Goal: Transaction & Acquisition: Book appointment/travel/reservation

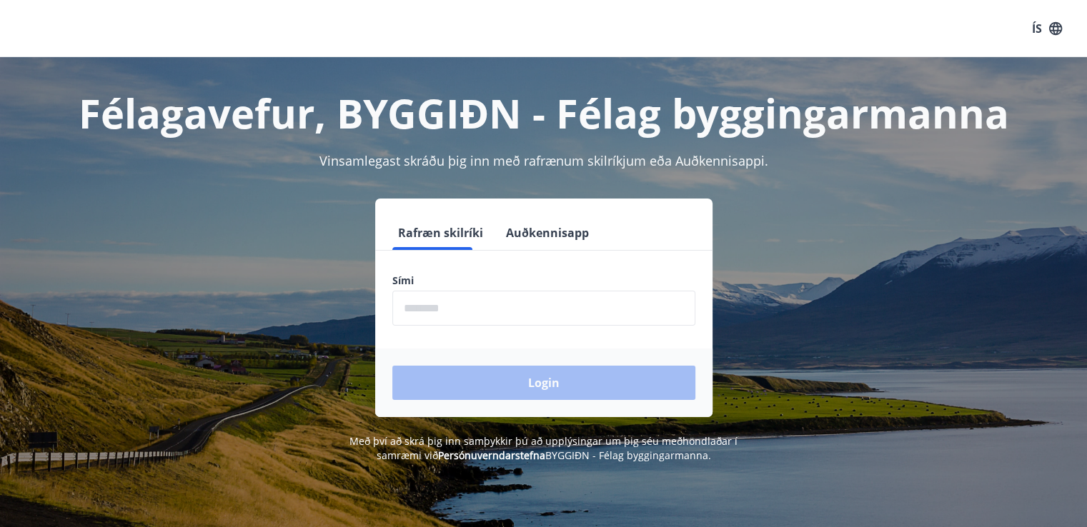
click at [516, 312] on input "phone" at bounding box center [543, 308] width 303 height 35
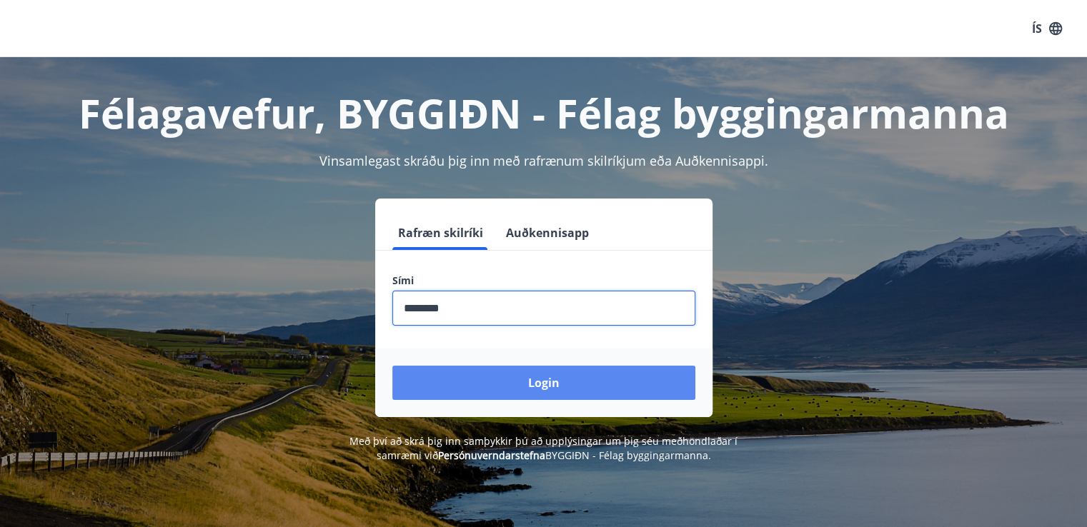
type input "********"
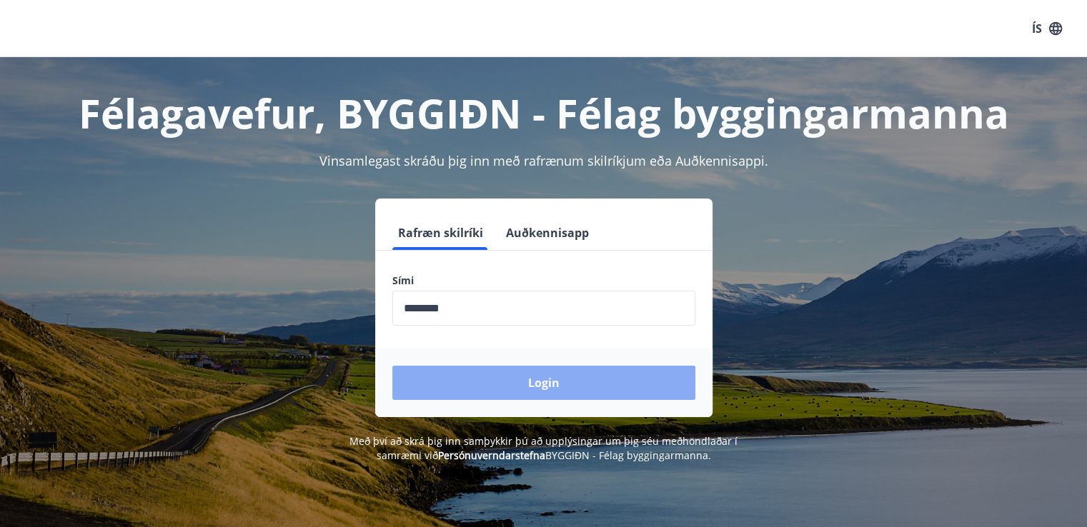
click at [555, 381] on button "Login" at bounding box center [543, 383] width 303 height 34
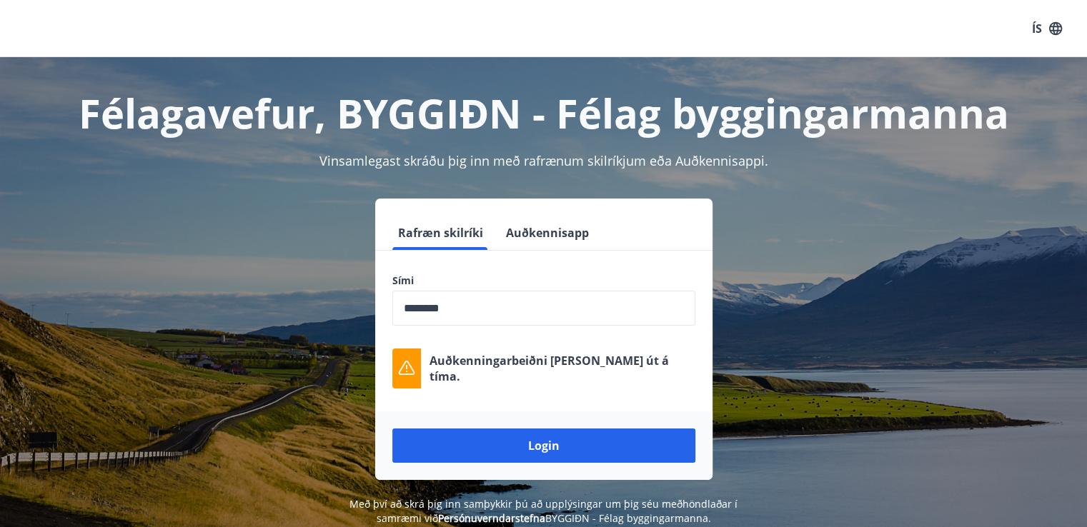
click at [472, 309] on input "phone" at bounding box center [543, 308] width 303 height 35
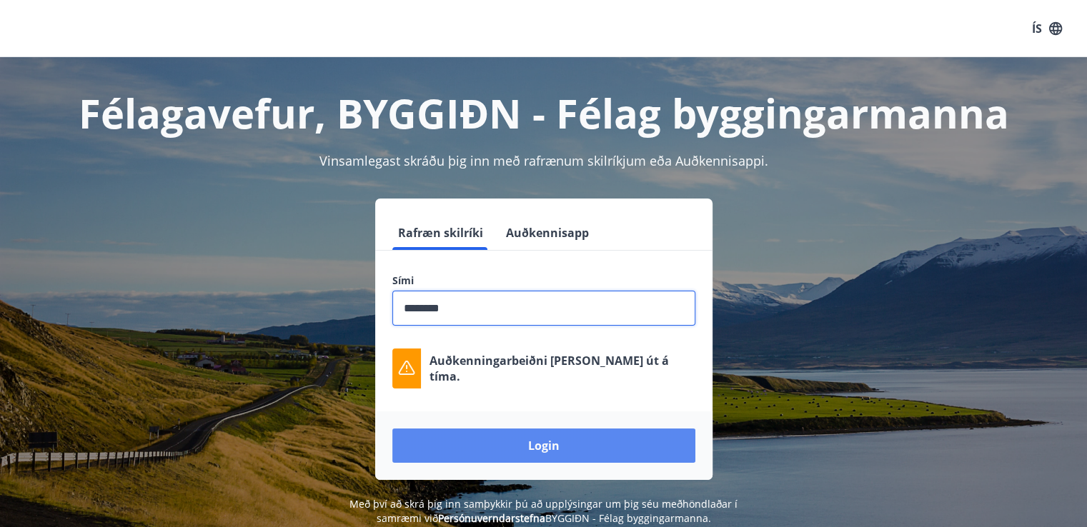
click at [537, 447] on button "Login" at bounding box center [543, 446] width 303 height 34
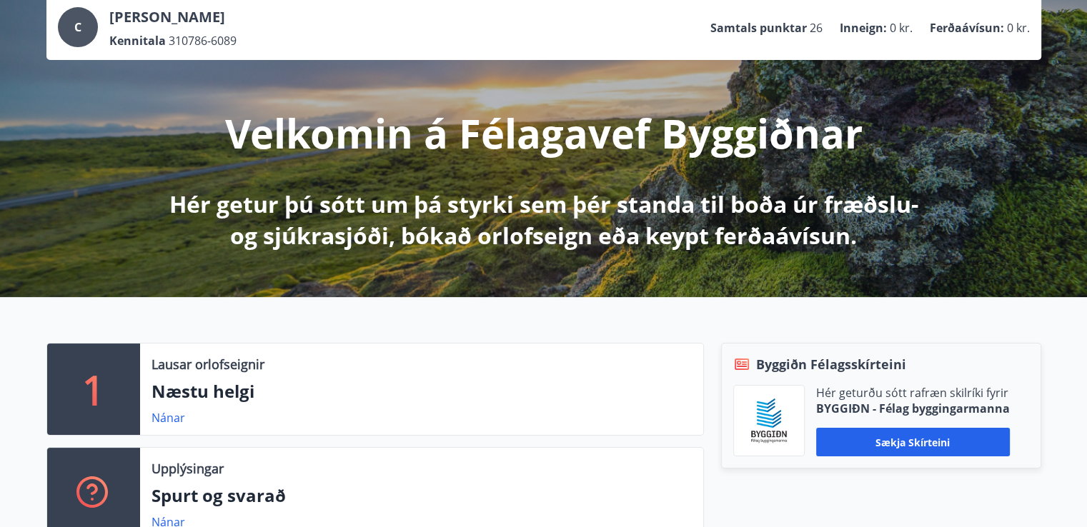
scroll to position [143, 0]
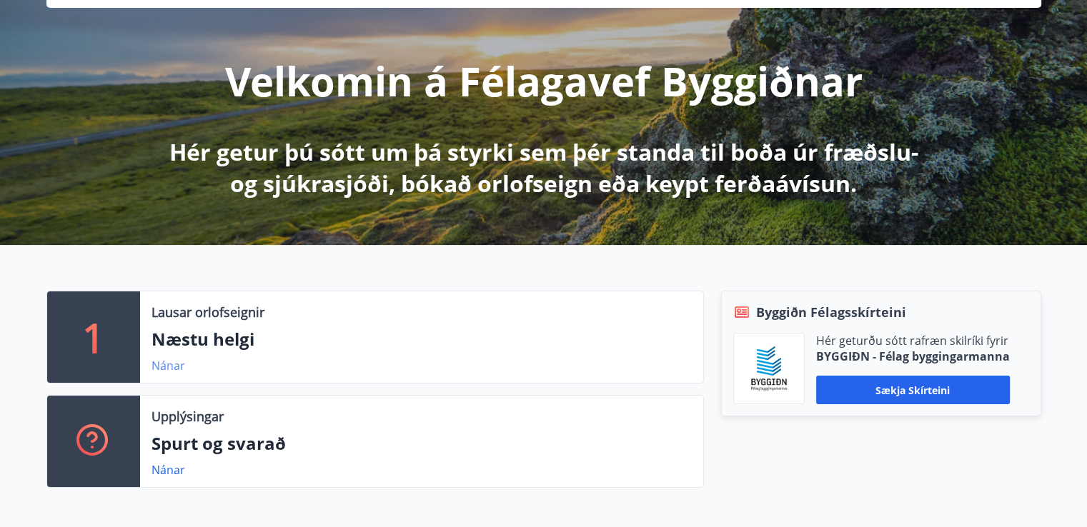
click at [169, 365] on link "Nánar" at bounding box center [169, 366] width 34 height 16
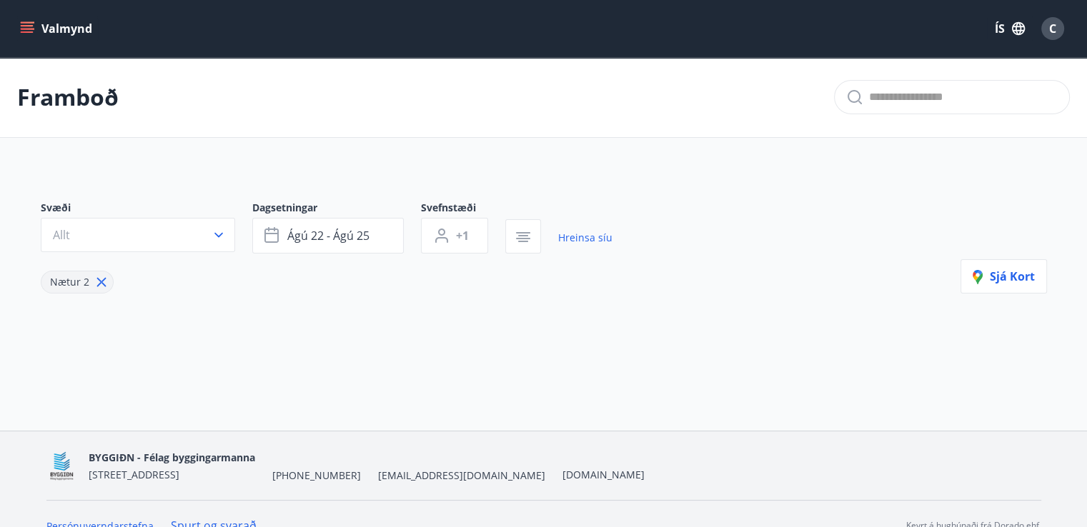
type input "*"
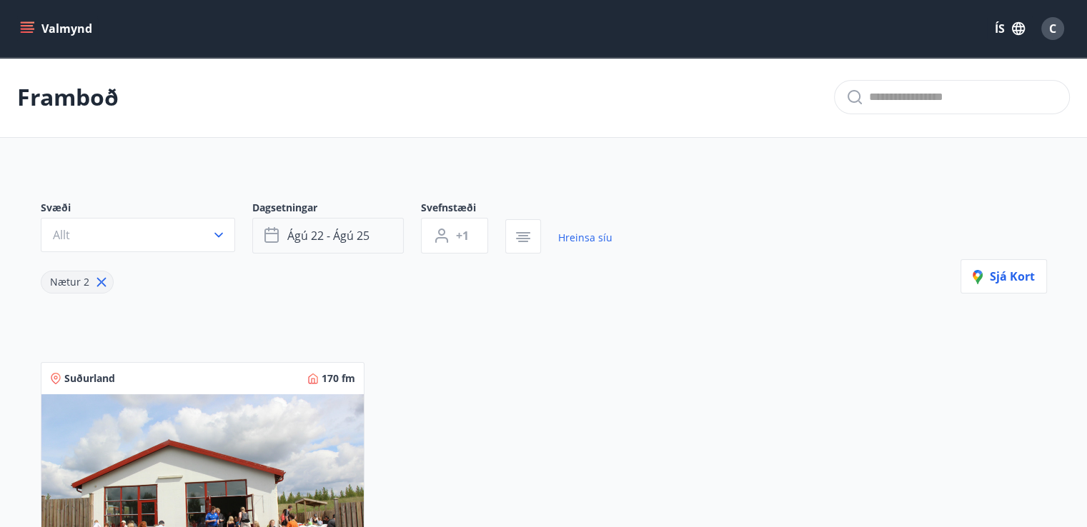
click at [306, 239] on span "ágú 22 - ágú 25" at bounding box center [328, 236] width 82 height 16
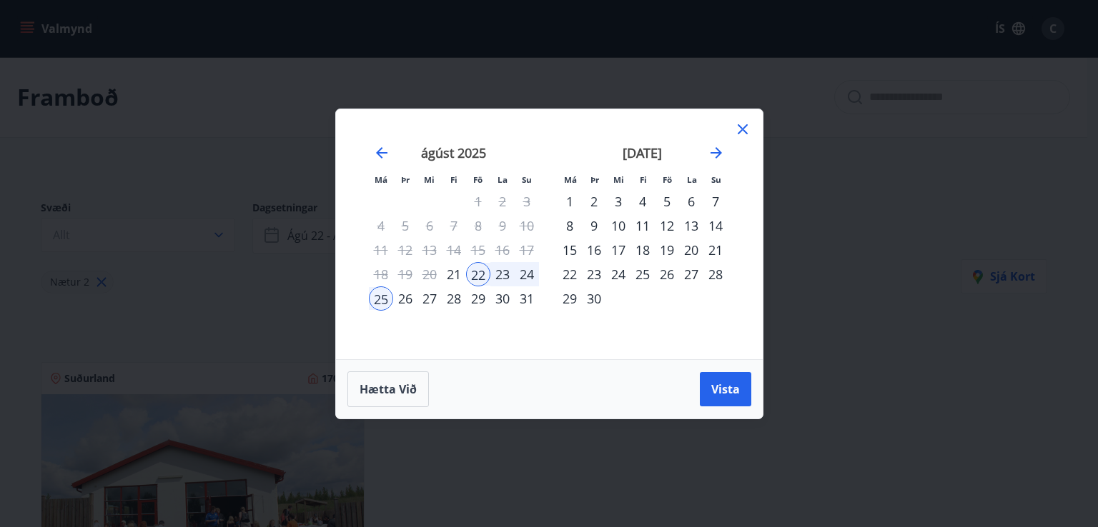
click at [401, 299] on div "26" at bounding box center [405, 299] width 24 height 24
click at [501, 301] on div "30" at bounding box center [502, 299] width 24 height 24
click at [718, 393] on span "Vista" at bounding box center [725, 390] width 29 height 16
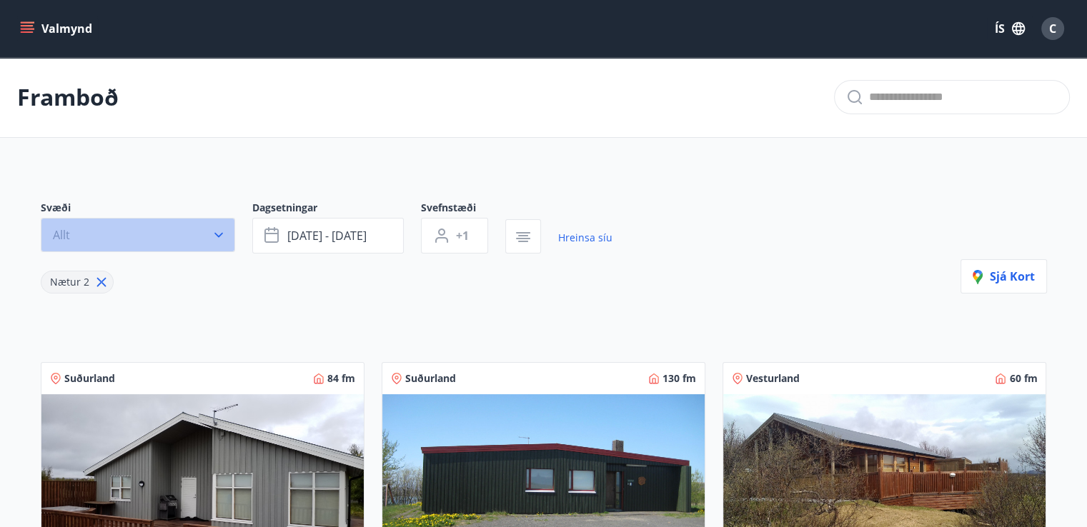
click at [216, 228] on icon "button" at bounding box center [219, 235] width 14 height 14
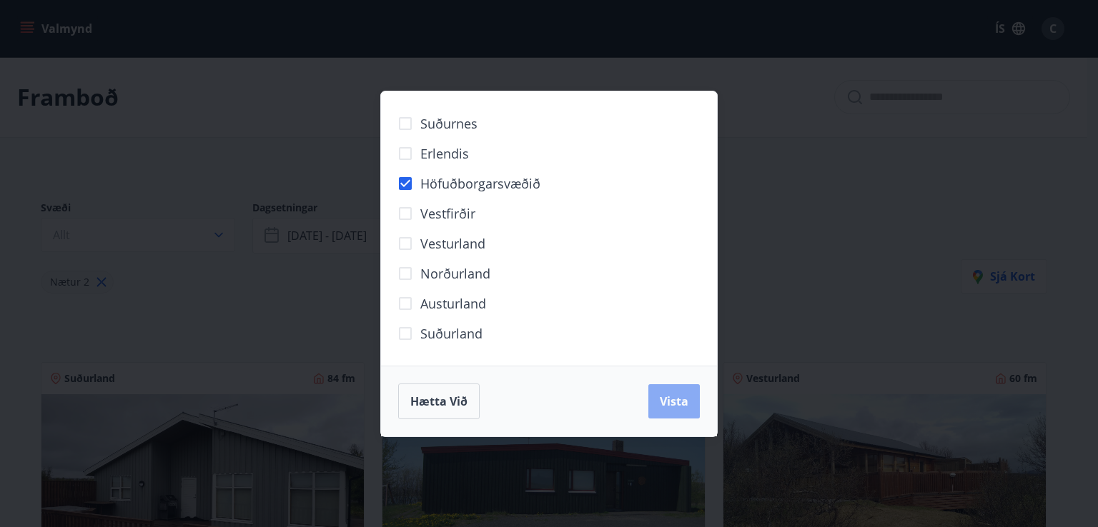
click at [669, 397] on span "Vista" at bounding box center [674, 402] width 29 height 16
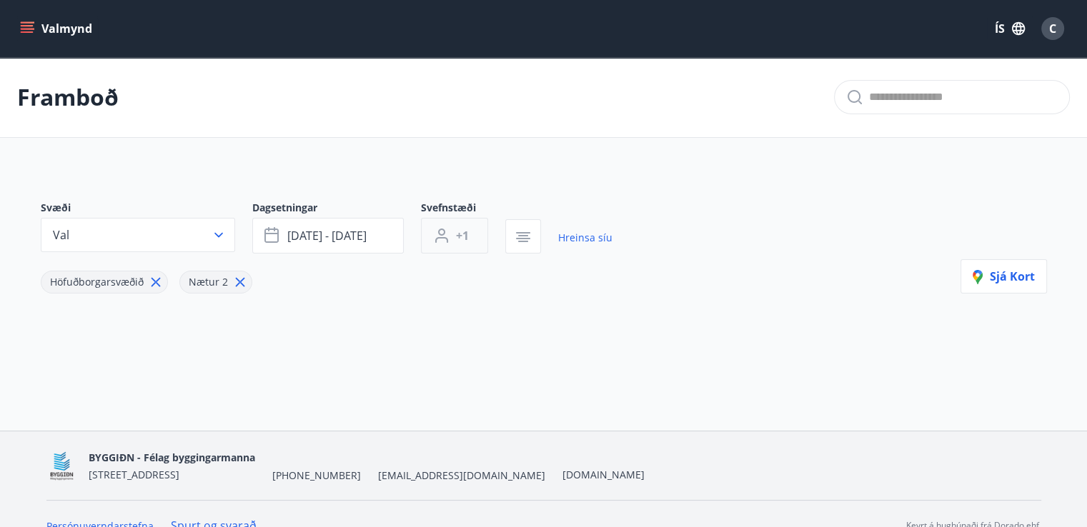
click at [460, 232] on span "+1" at bounding box center [462, 236] width 13 height 16
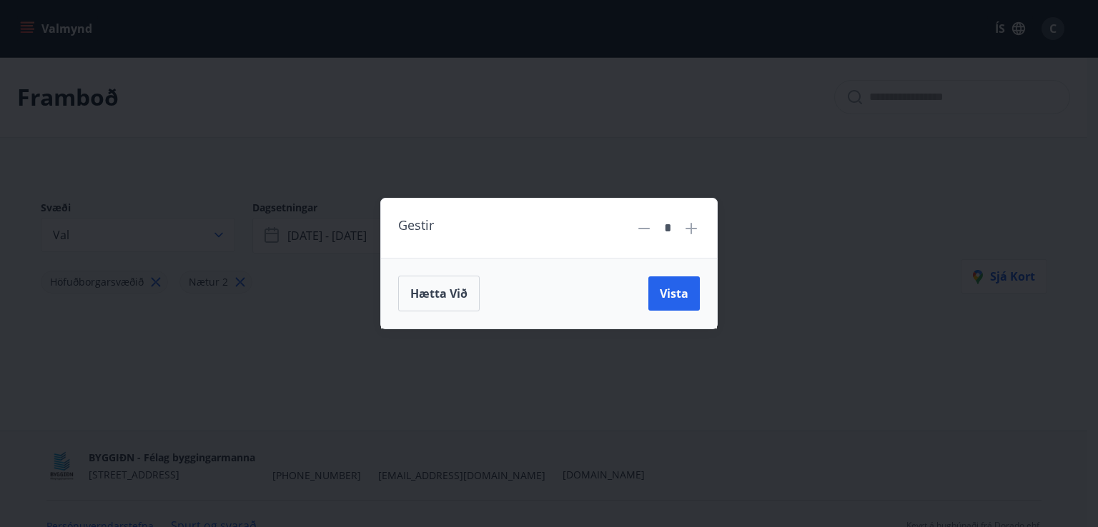
click at [691, 227] on icon at bounding box center [690, 228] width 11 height 11
type input "*"
click at [677, 299] on span "Vista" at bounding box center [674, 294] width 29 height 16
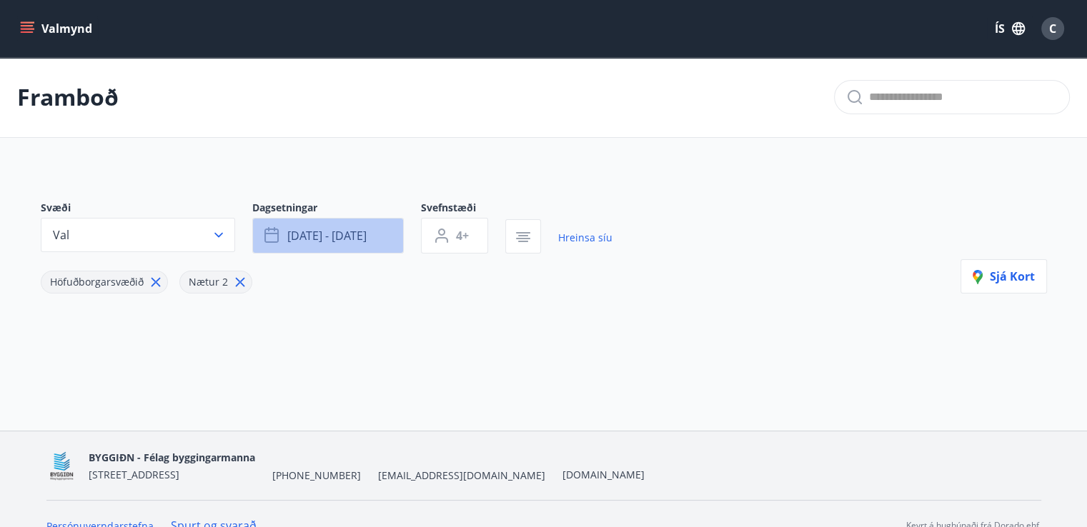
click at [304, 239] on span "ágú 26 - ágú 30" at bounding box center [326, 236] width 79 height 16
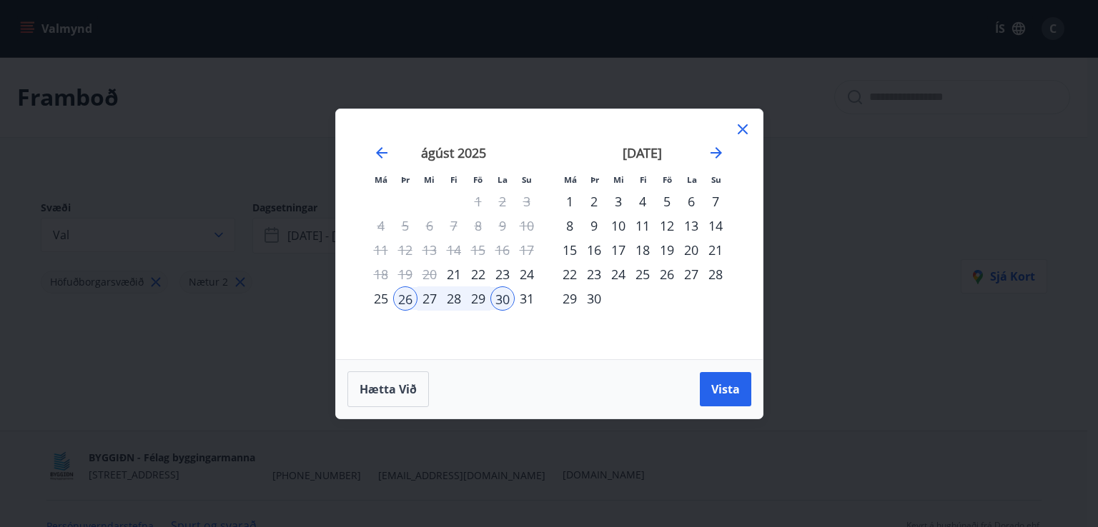
click at [426, 295] on div "27" at bounding box center [429, 299] width 24 height 24
click at [717, 383] on span "Vista" at bounding box center [725, 390] width 29 height 16
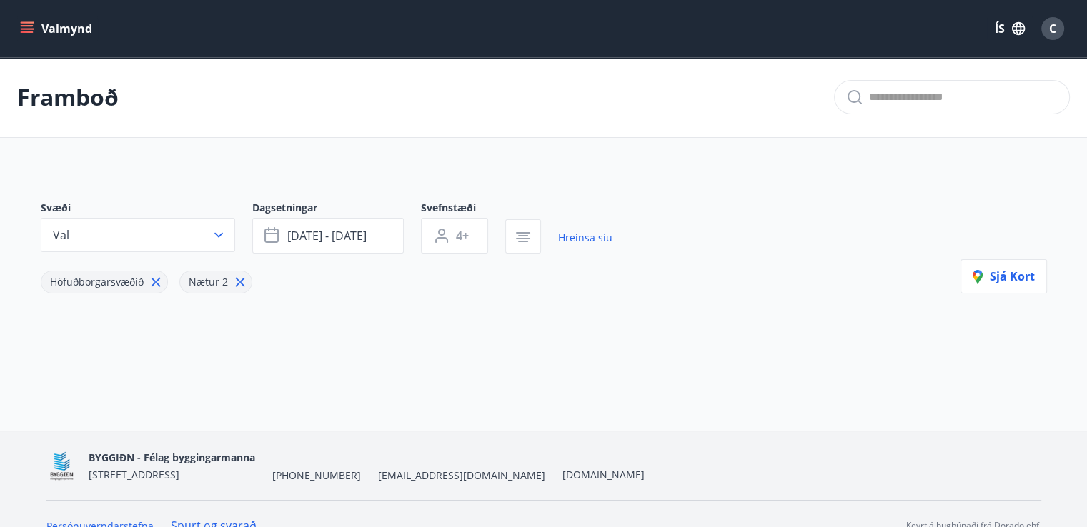
click at [236, 282] on icon at bounding box center [240, 282] width 16 height 16
type input "*"
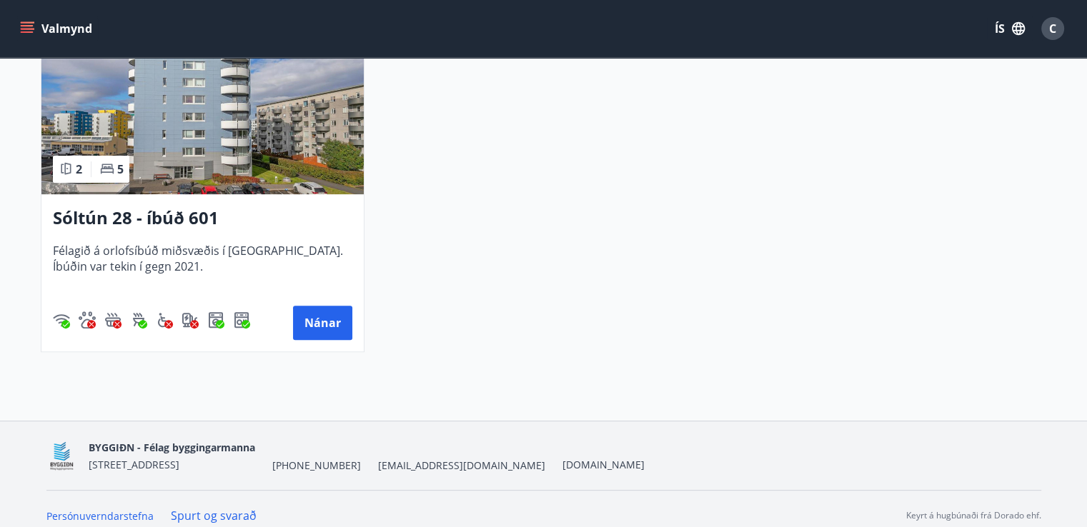
scroll to position [380, 0]
click at [327, 324] on button "Nánar" at bounding box center [322, 323] width 59 height 34
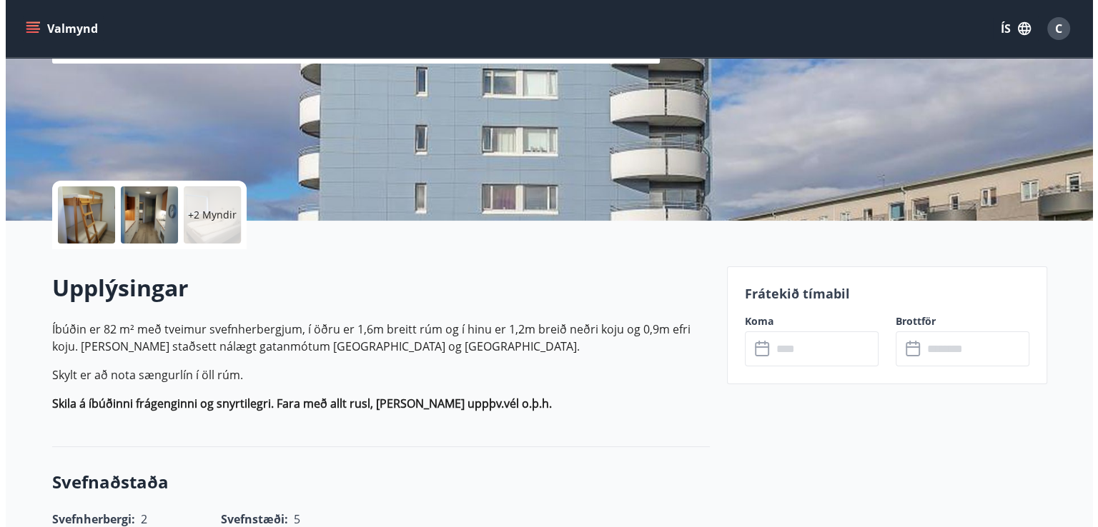
scroll to position [214, 0]
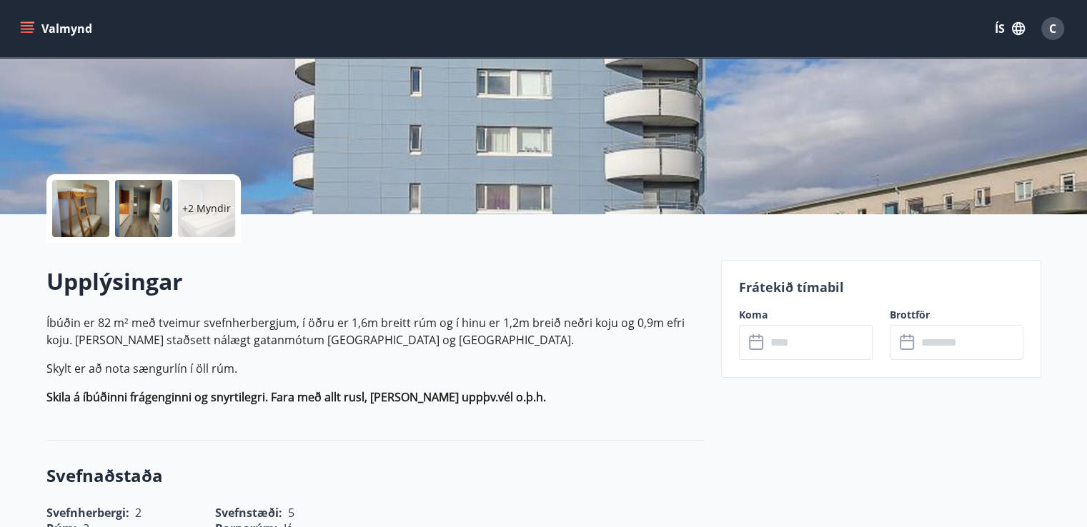
click at [214, 214] on p "+2 Myndir" at bounding box center [206, 209] width 49 height 14
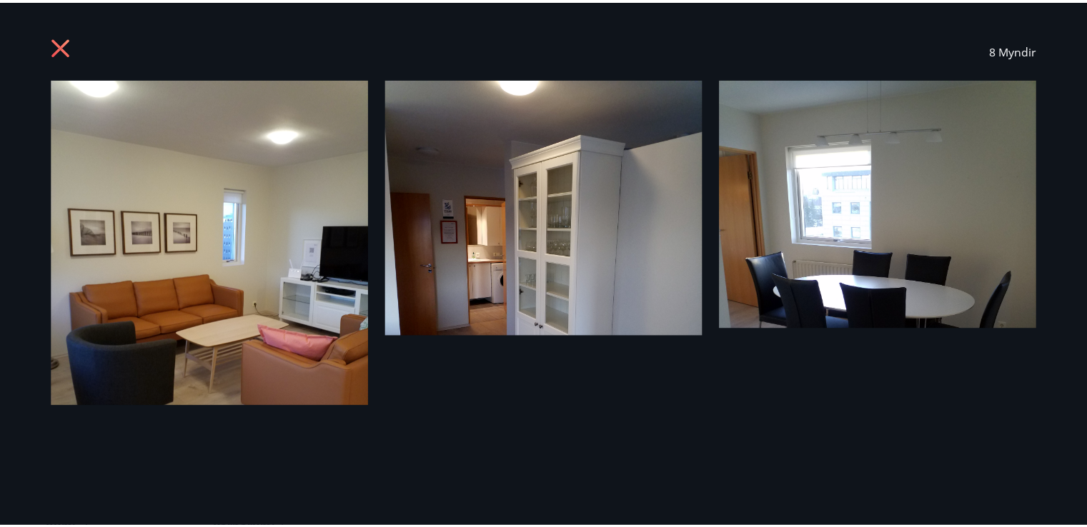
scroll to position [0, 0]
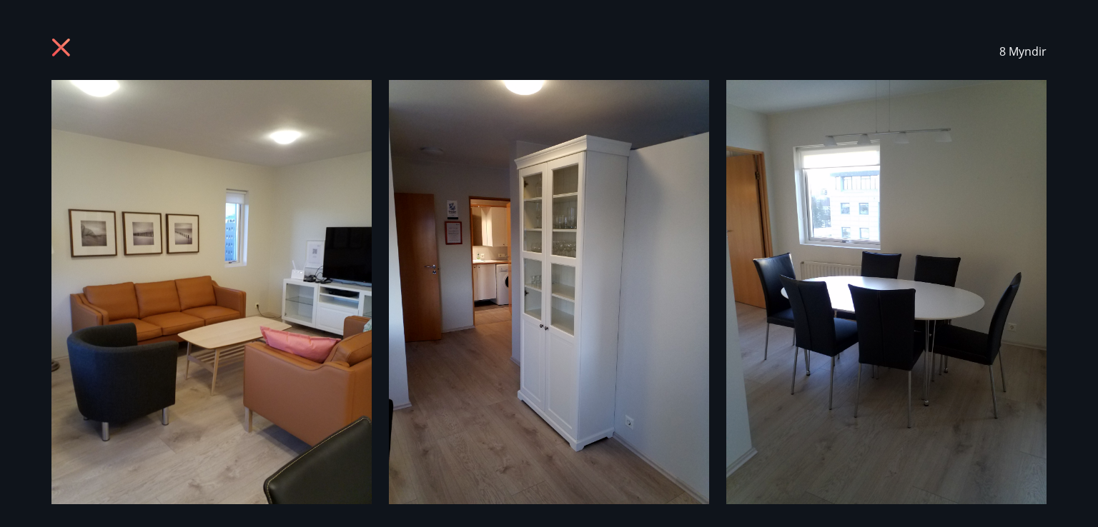
click at [57, 44] on icon at bounding box center [61, 48] width 18 height 18
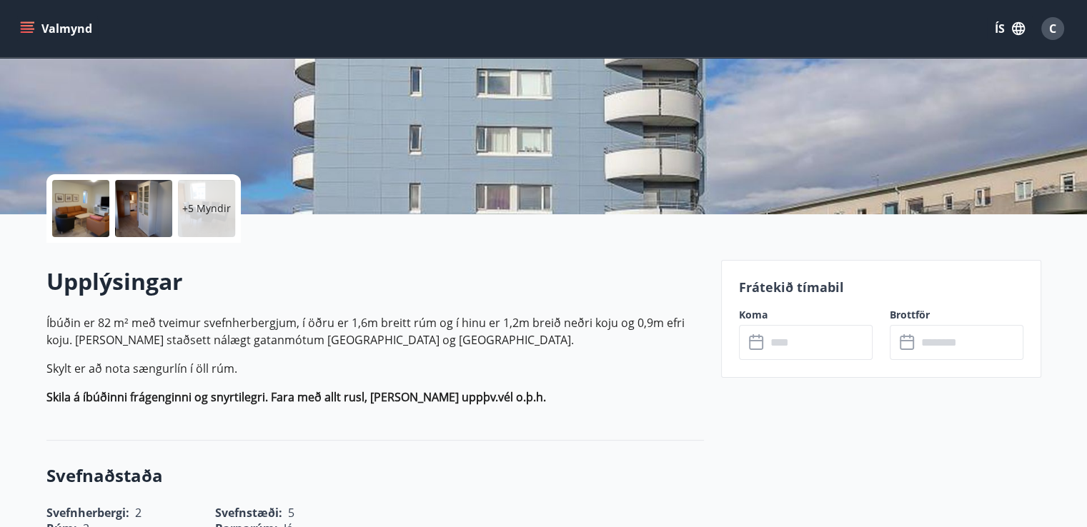
click at [766, 341] on input "text" at bounding box center [819, 342] width 106 height 35
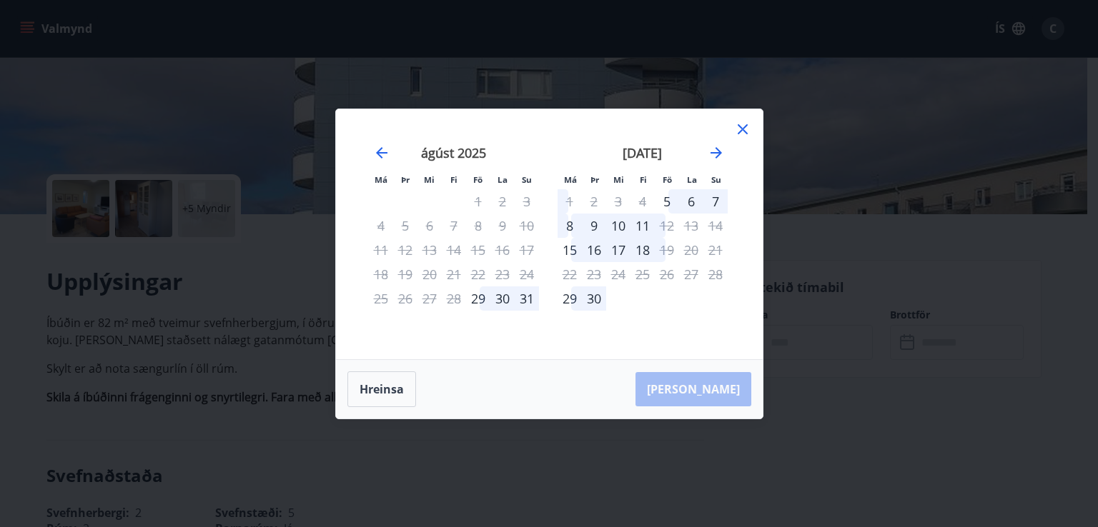
click at [743, 124] on icon at bounding box center [742, 129] width 17 height 17
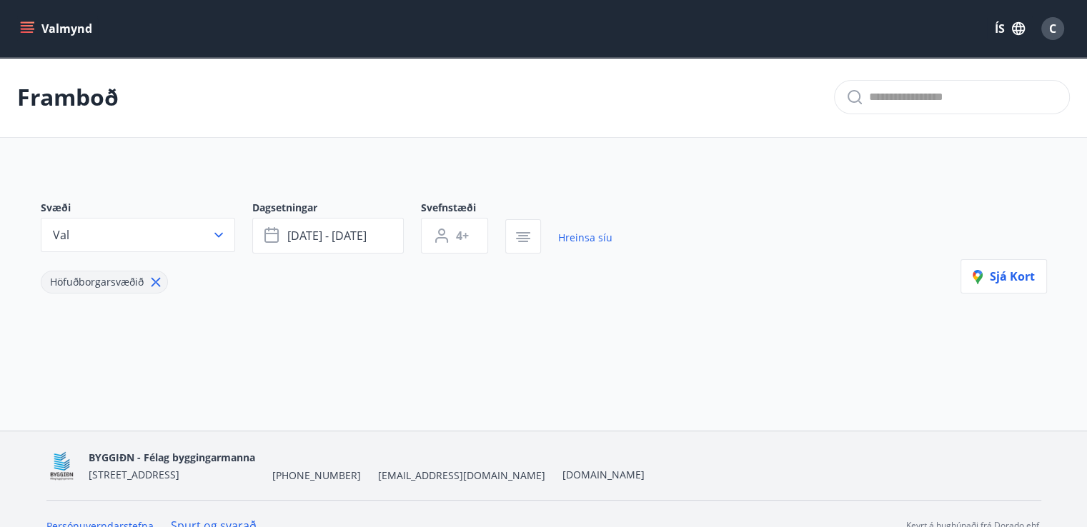
type input "*"
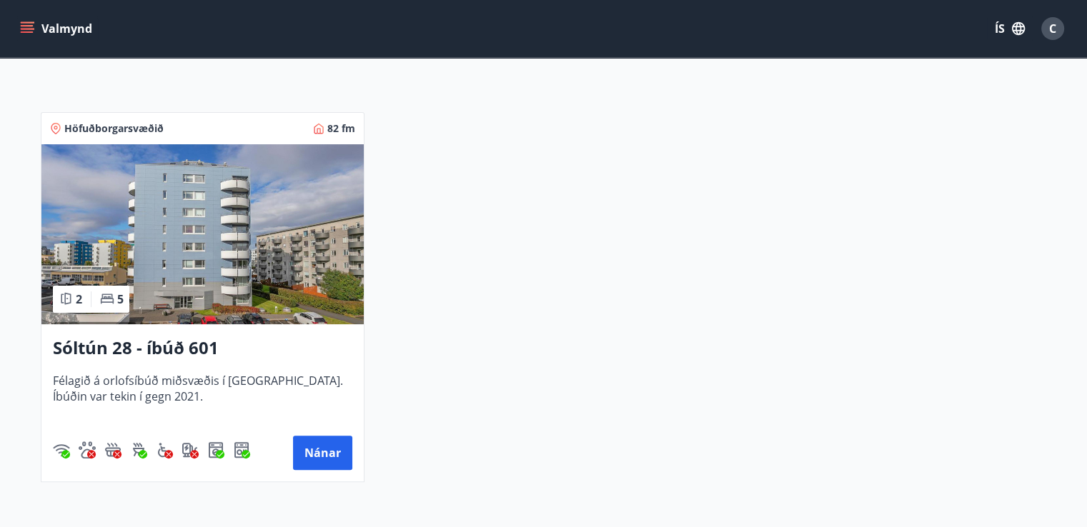
scroll to position [357, 0]
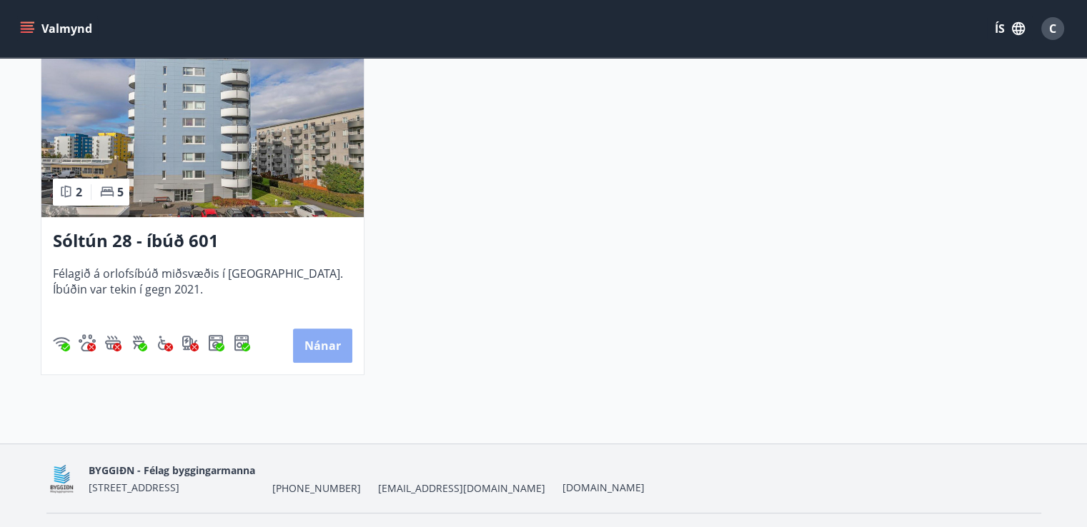
click at [327, 337] on button "Nánar" at bounding box center [322, 346] width 59 height 34
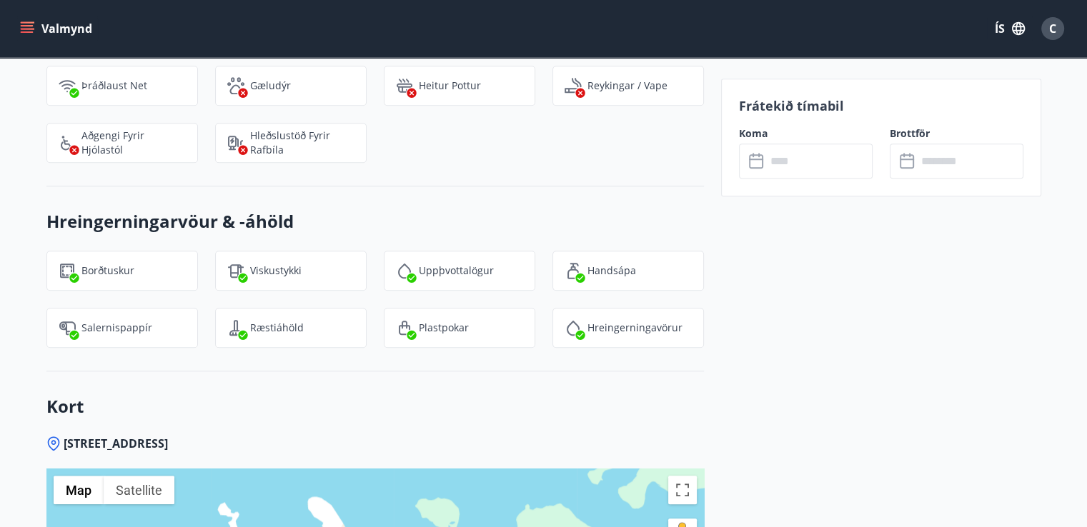
scroll to position [1395, 0]
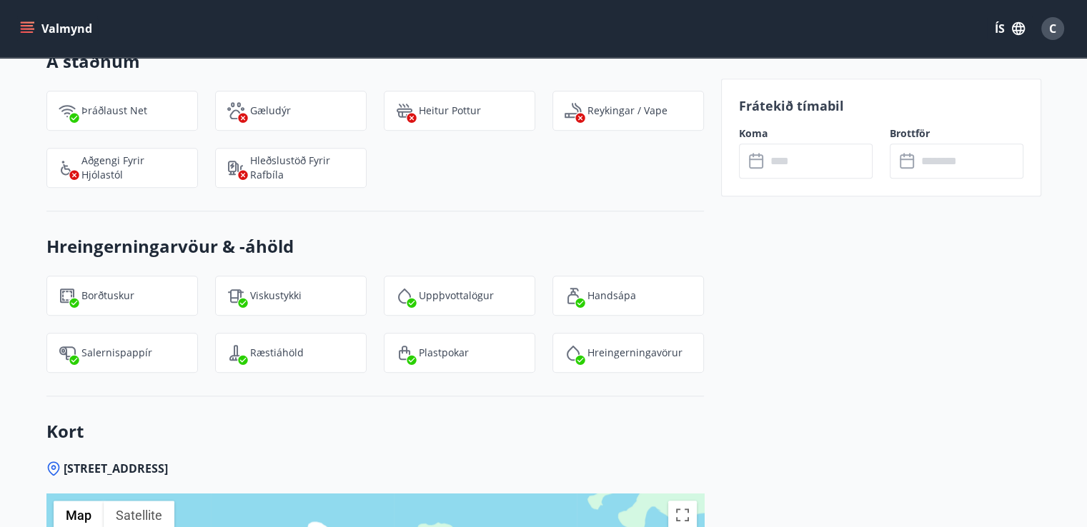
click at [750, 164] on icon at bounding box center [757, 161] width 17 height 17
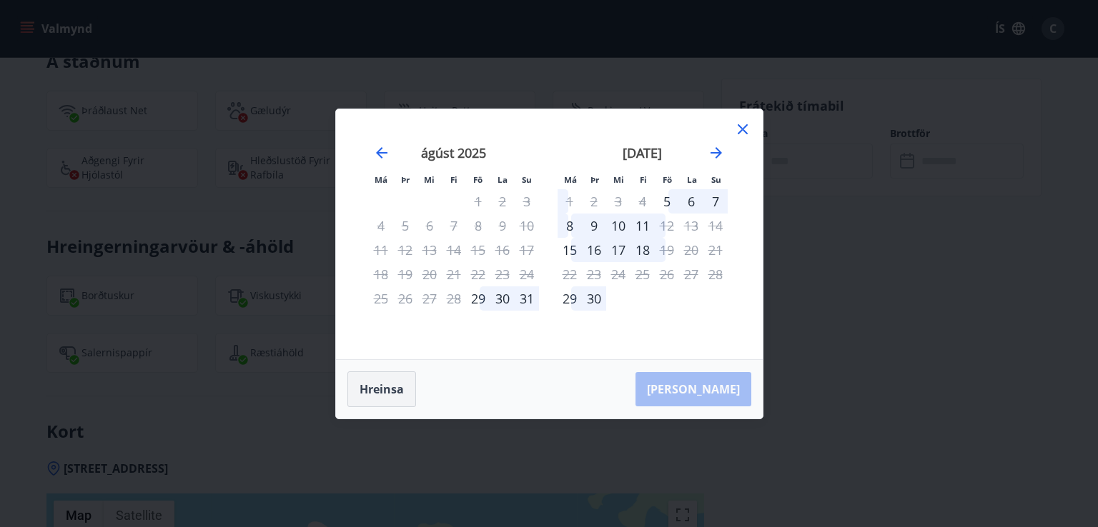
click at [377, 384] on button "Hreinsa" at bounding box center [381, 390] width 69 height 36
click at [738, 127] on icon at bounding box center [742, 129] width 17 height 17
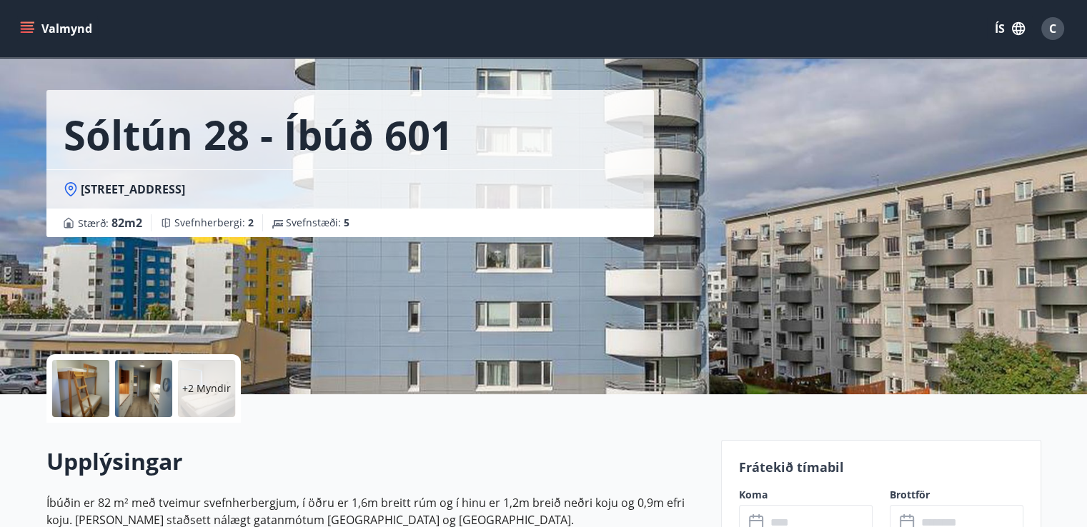
scroll to position [0, 0]
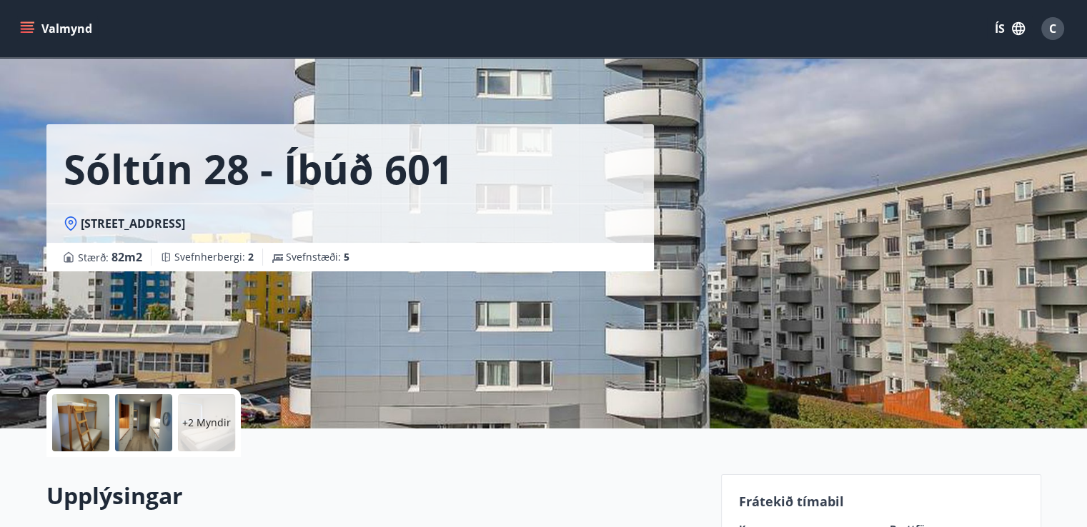
click at [26, 29] on icon "menu" at bounding box center [29, 28] width 16 height 1
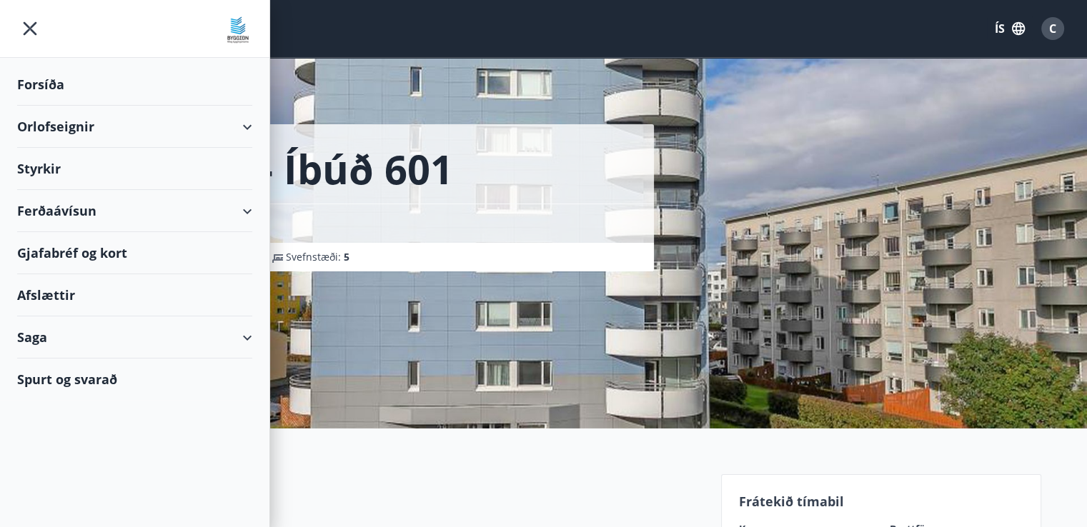
click at [94, 126] on div "Orlofseignir" at bounding box center [134, 127] width 235 height 42
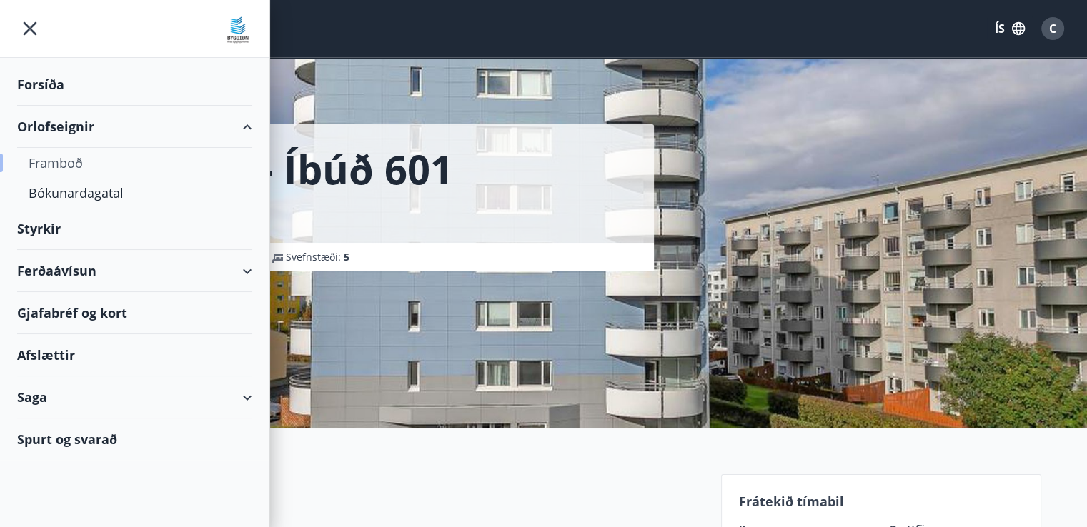
click at [74, 163] on div "Framboð" at bounding box center [135, 163] width 212 height 30
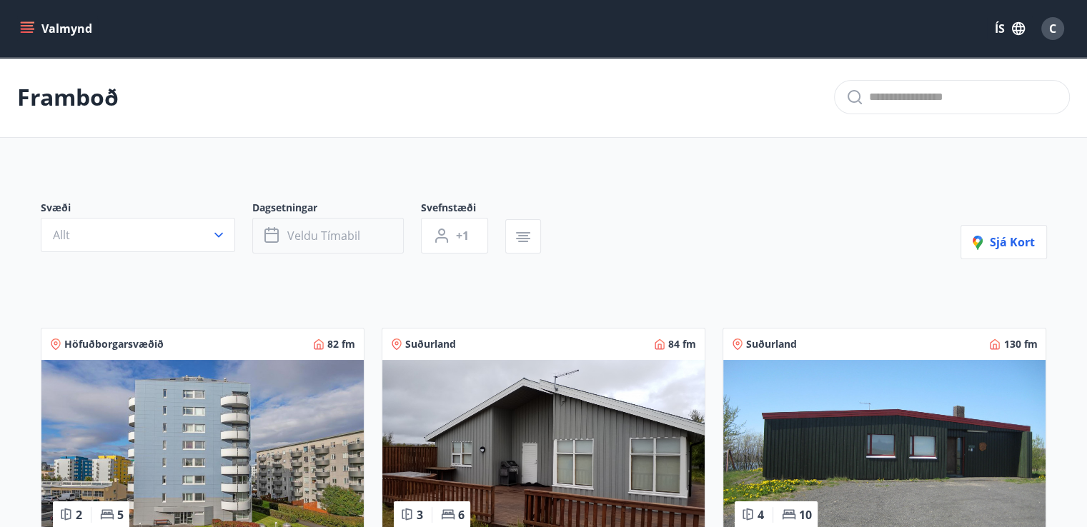
click at [279, 229] on icon "button" at bounding box center [272, 235] width 17 height 17
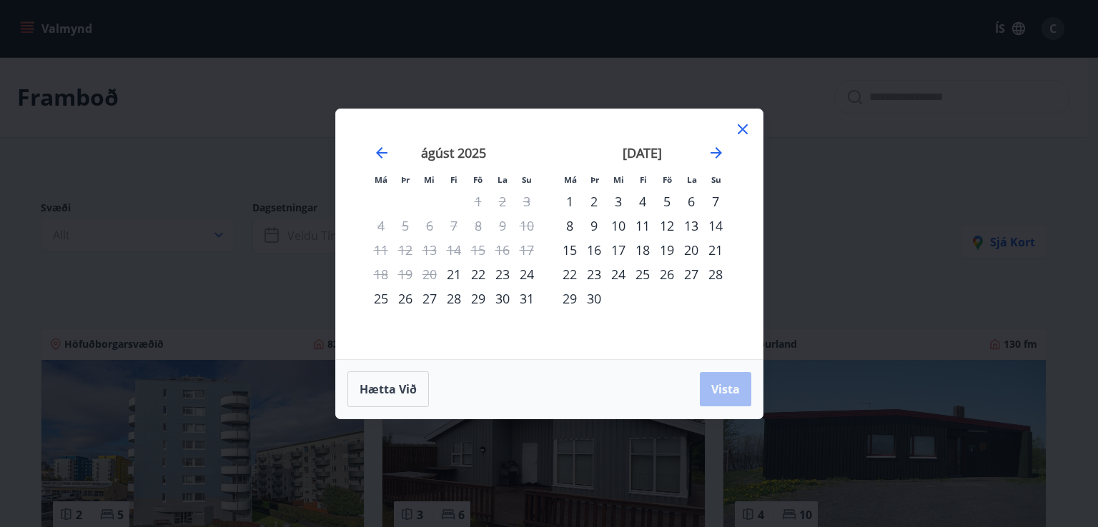
click at [430, 297] on div "27" at bounding box center [429, 299] width 24 height 24
click at [506, 298] on div "30" at bounding box center [502, 299] width 24 height 24
click at [726, 393] on span "Vista" at bounding box center [725, 390] width 29 height 16
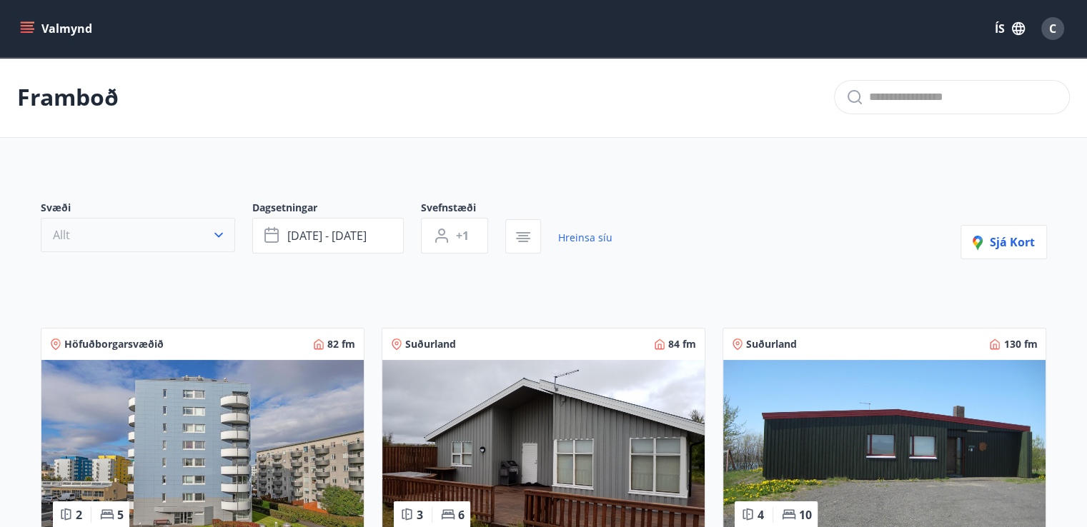
click at [206, 224] on button "Allt" at bounding box center [138, 235] width 194 height 34
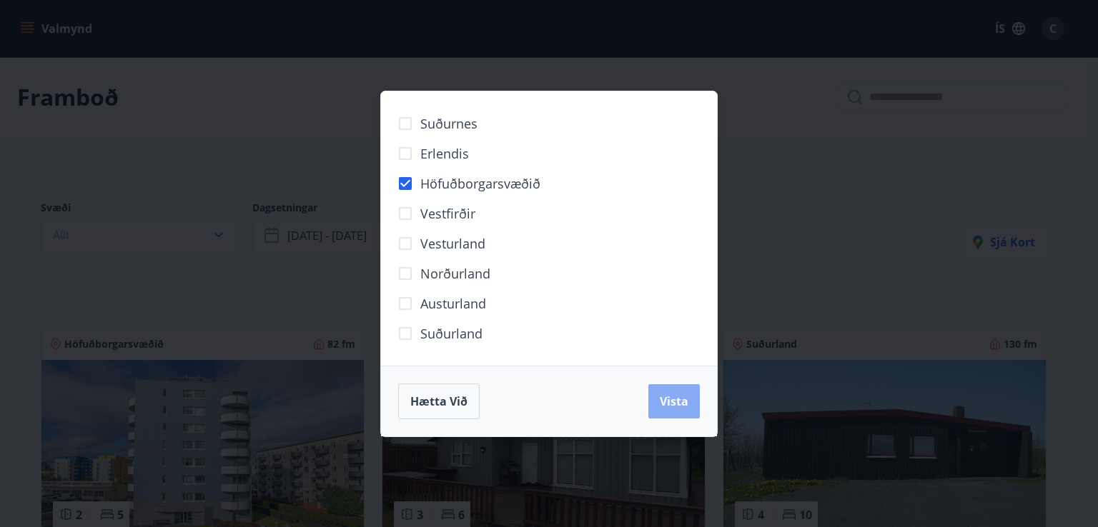
click at [671, 398] on span "Vista" at bounding box center [674, 402] width 29 height 16
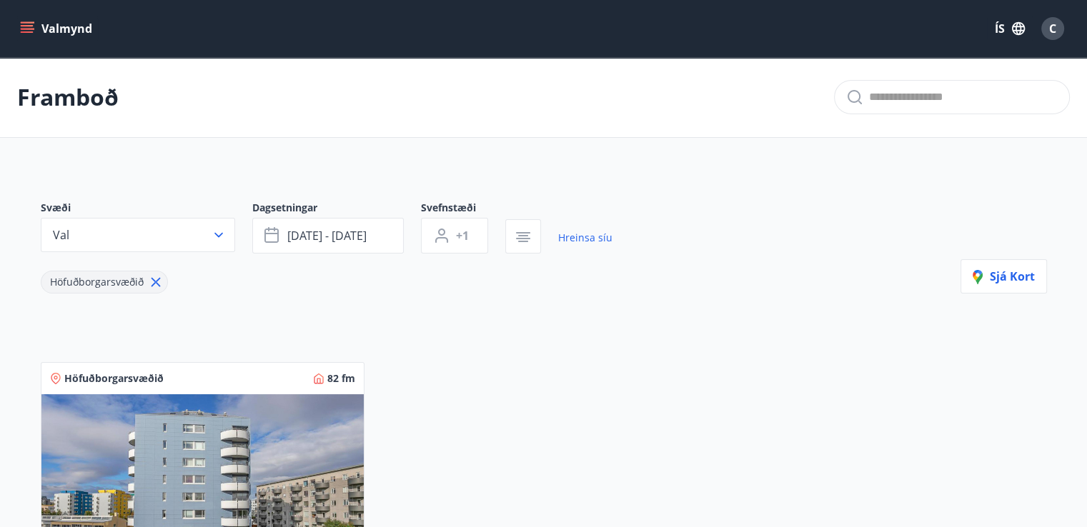
click at [40, 27] on button "Valmynd" at bounding box center [57, 29] width 81 height 26
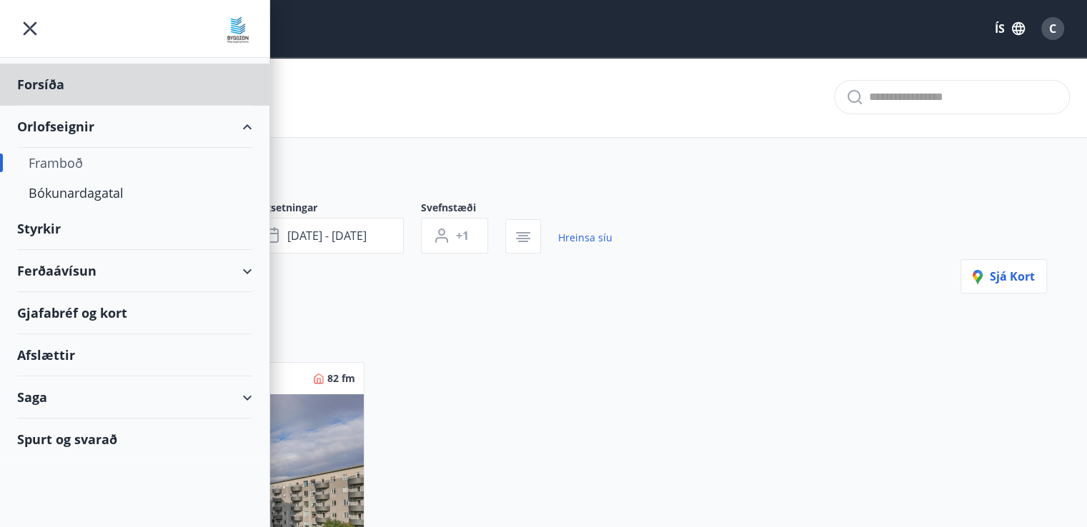
click at [34, 106] on div "Styrkir" at bounding box center [134, 85] width 235 height 42
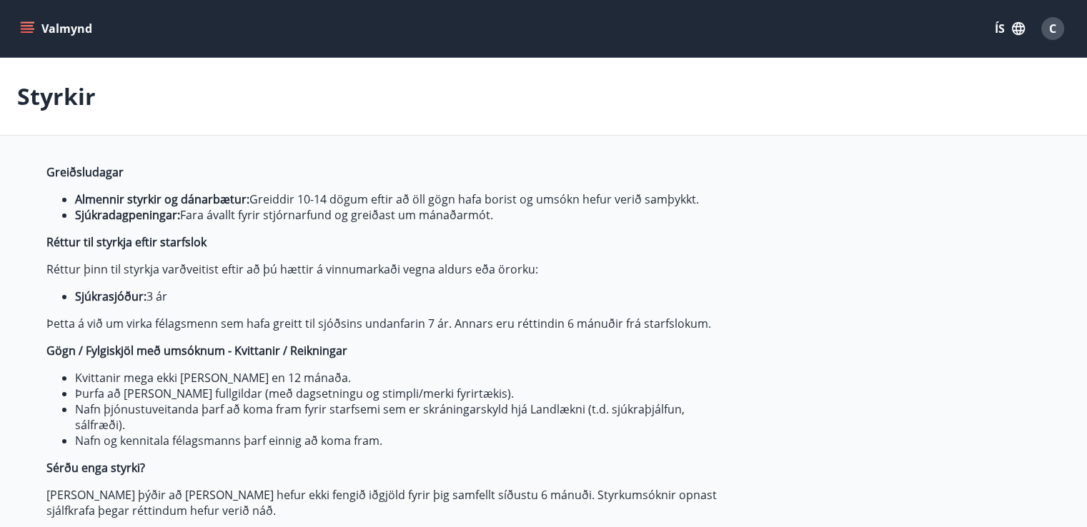
type input "***"
click at [28, 29] on icon "menu" at bounding box center [27, 28] width 14 height 14
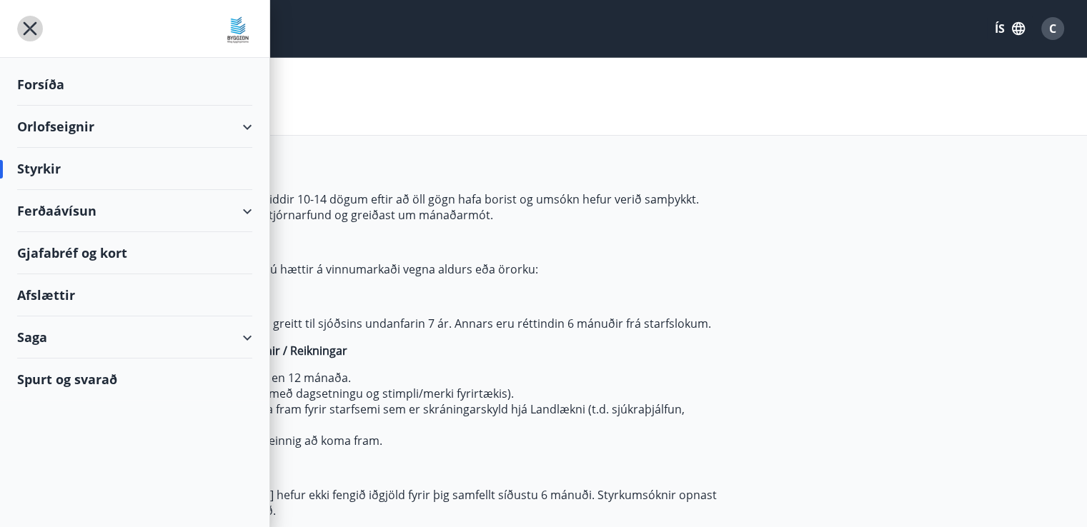
click at [27, 27] on icon "menu" at bounding box center [30, 29] width 26 height 26
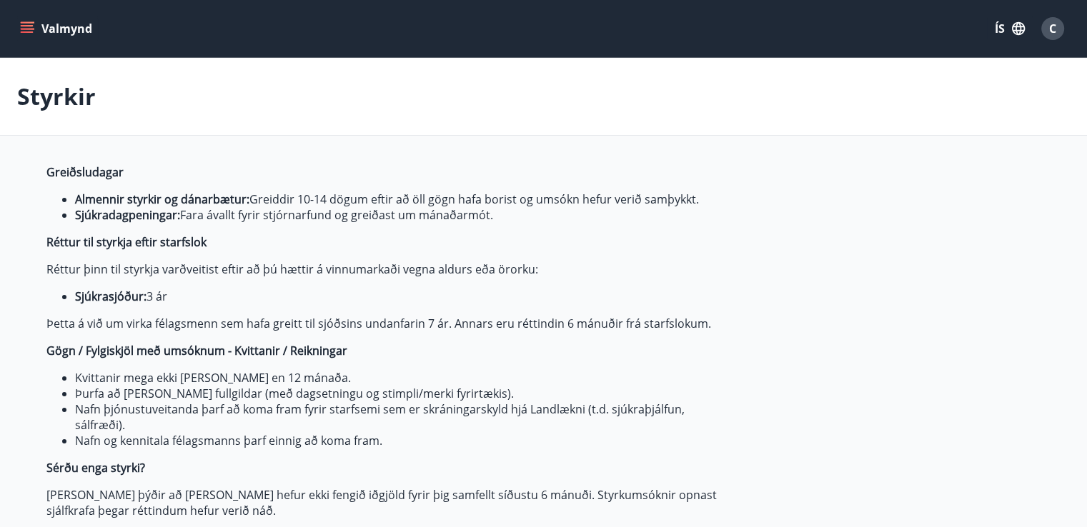
click at [37, 31] on button "Valmynd" at bounding box center [57, 29] width 81 height 26
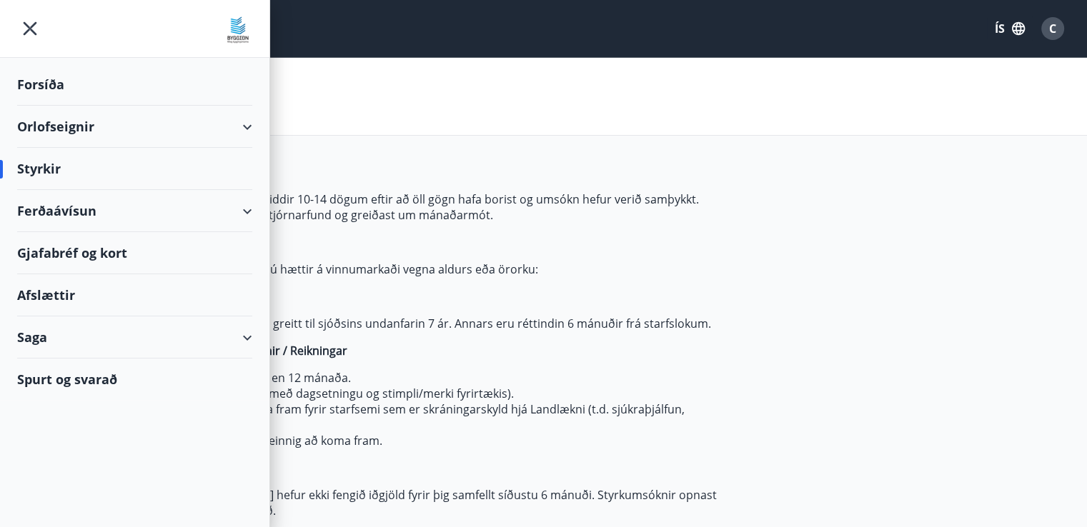
click at [26, 31] on icon "menu" at bounding box center [30, 29] width 26 height 26
